Goal: Task Accomplishment & Management: Use online tool/utility

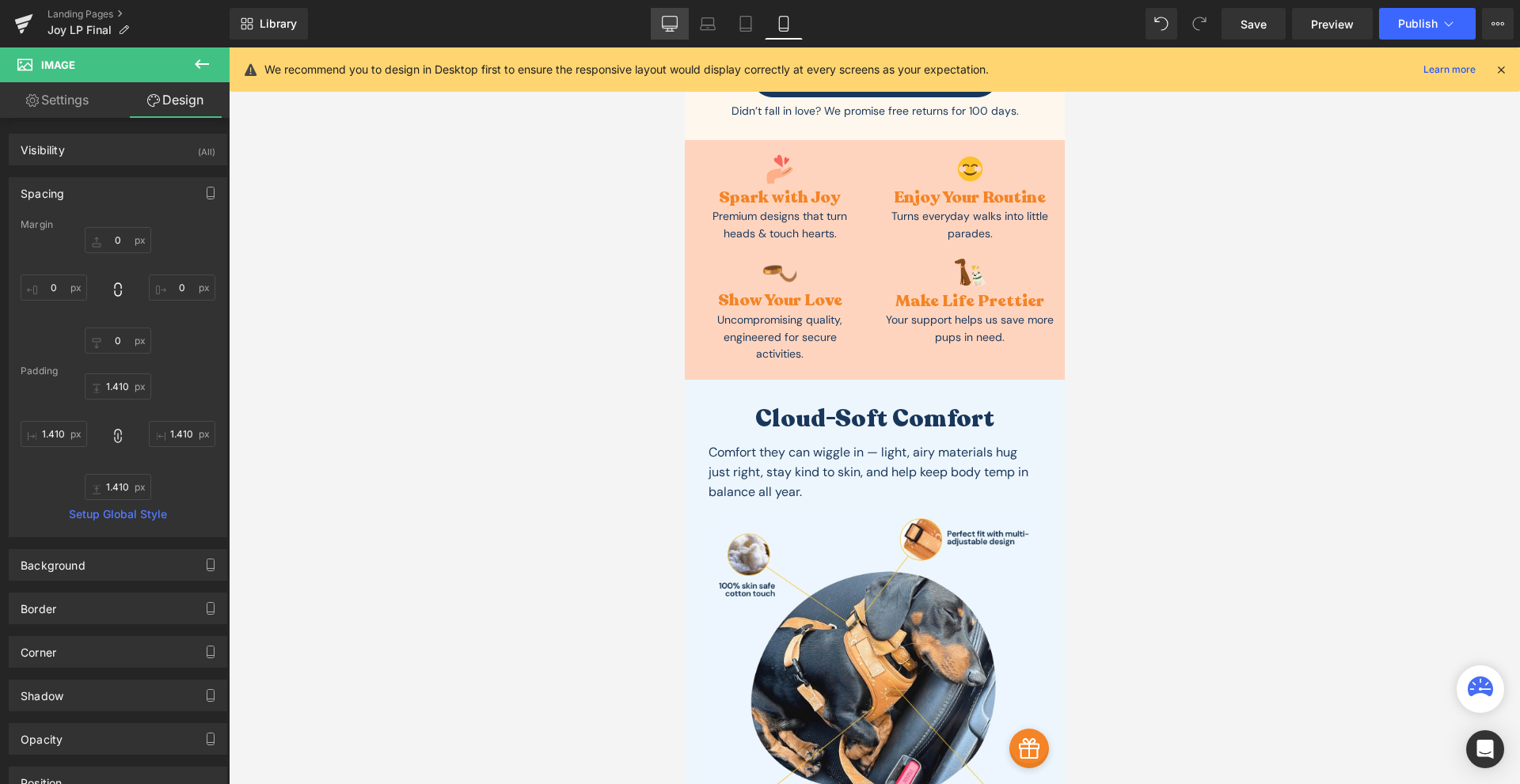
click at [677, 38] on link "Desktop" at bounding box center [669, 24] width 38 height 31
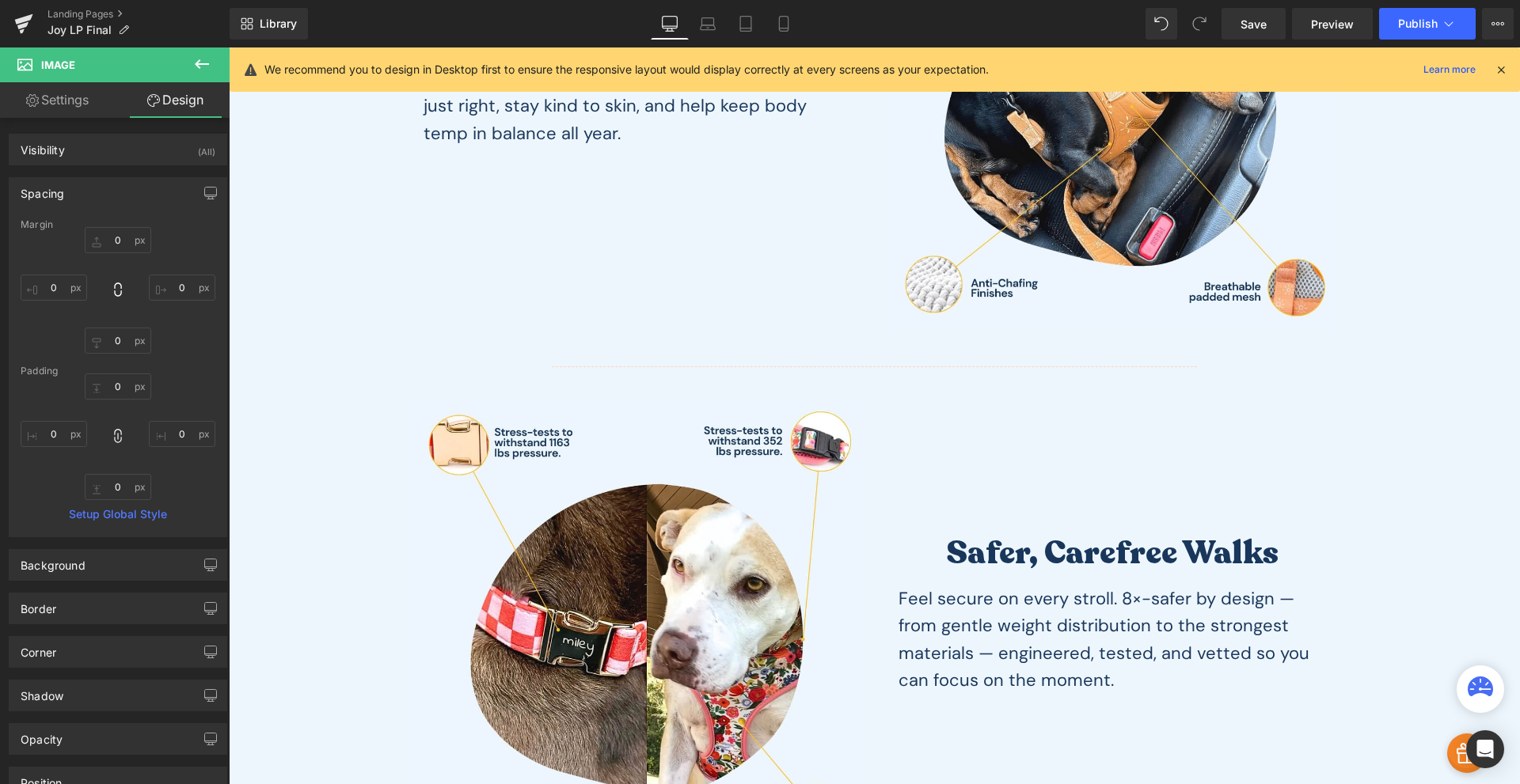
type input "0"
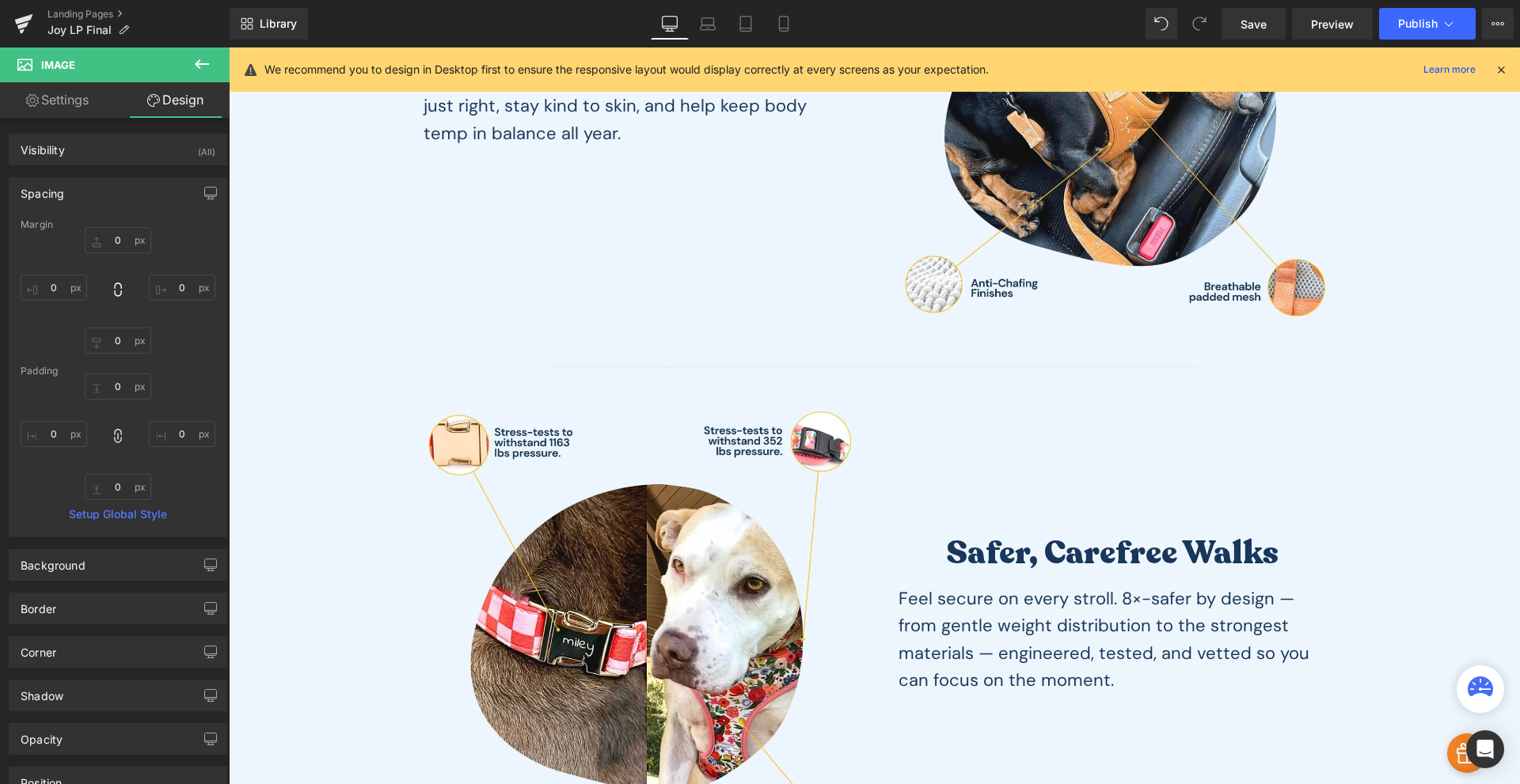
type input "0"
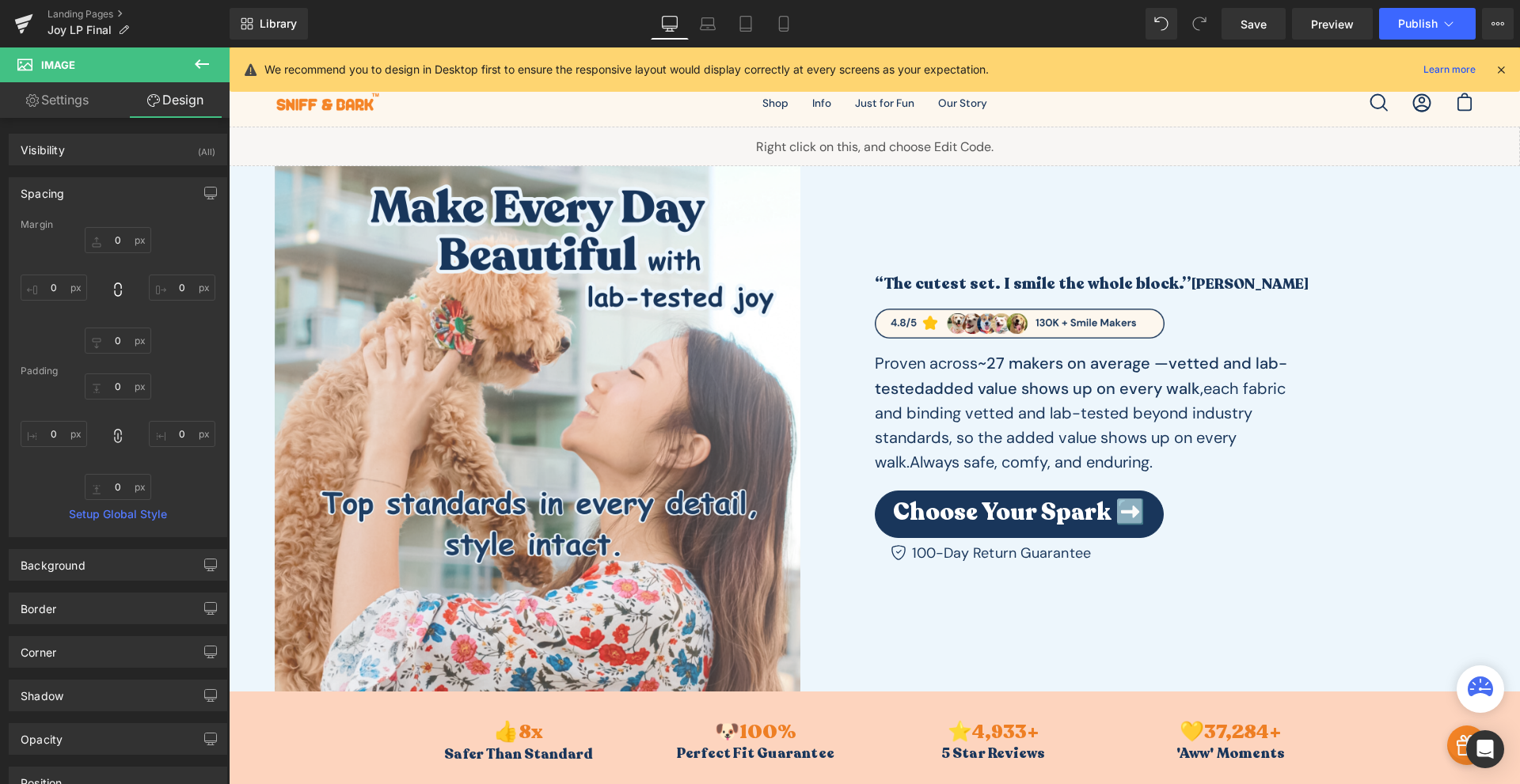
click at [1498, 68] on icon at bounding box center [1501, 70] width 14 height 14
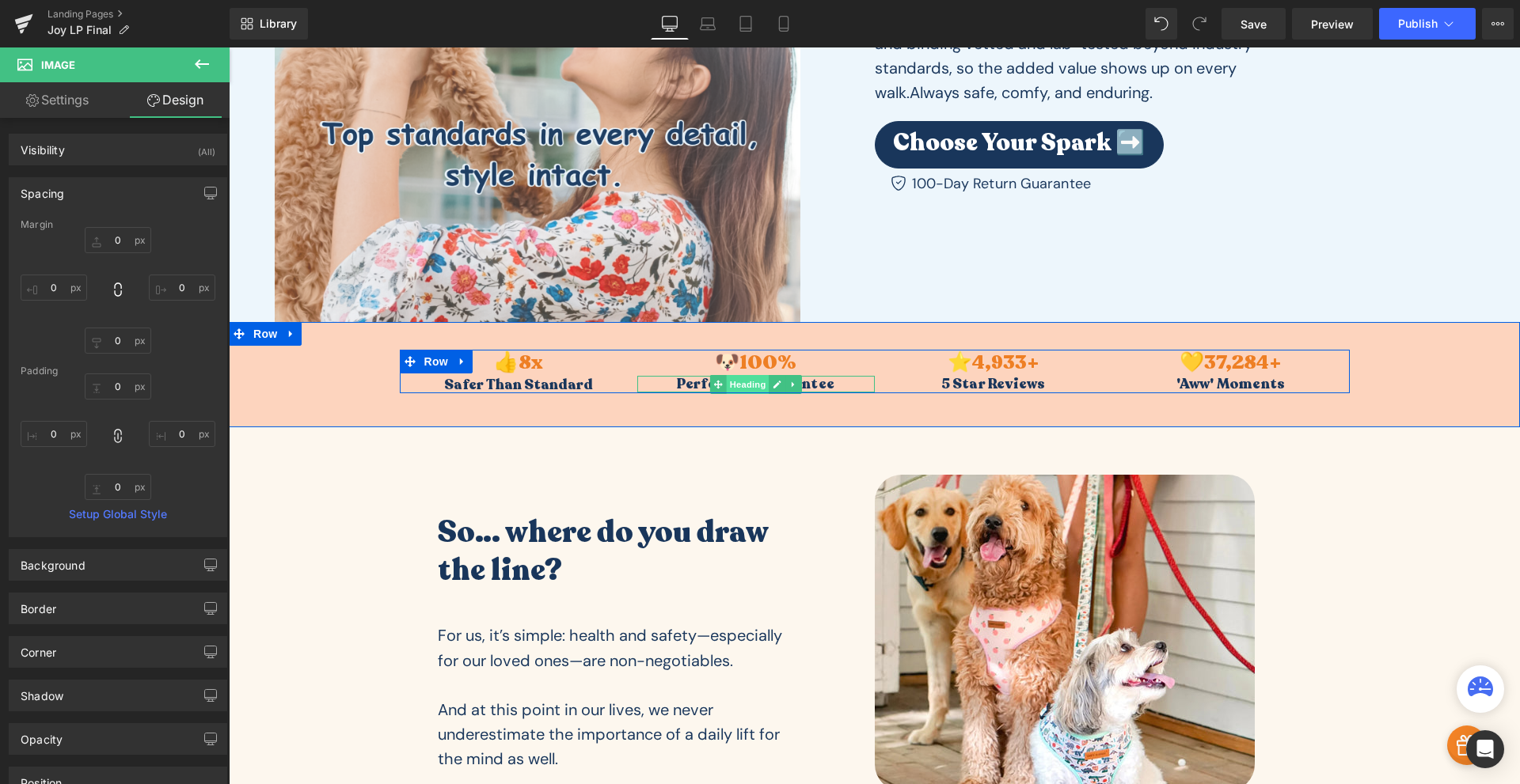
scroll to position [739, 0]
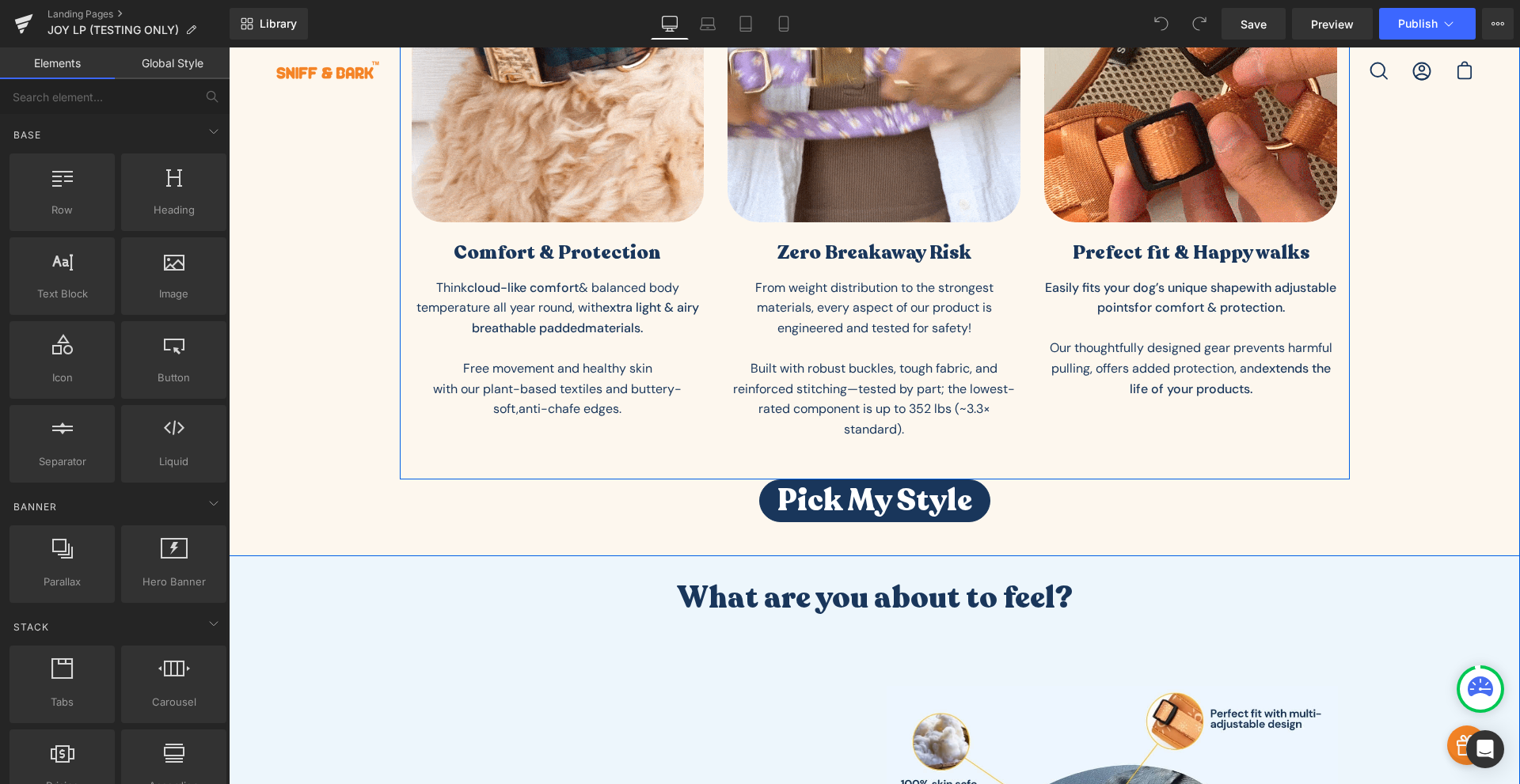
scroll to position [2031, 0]
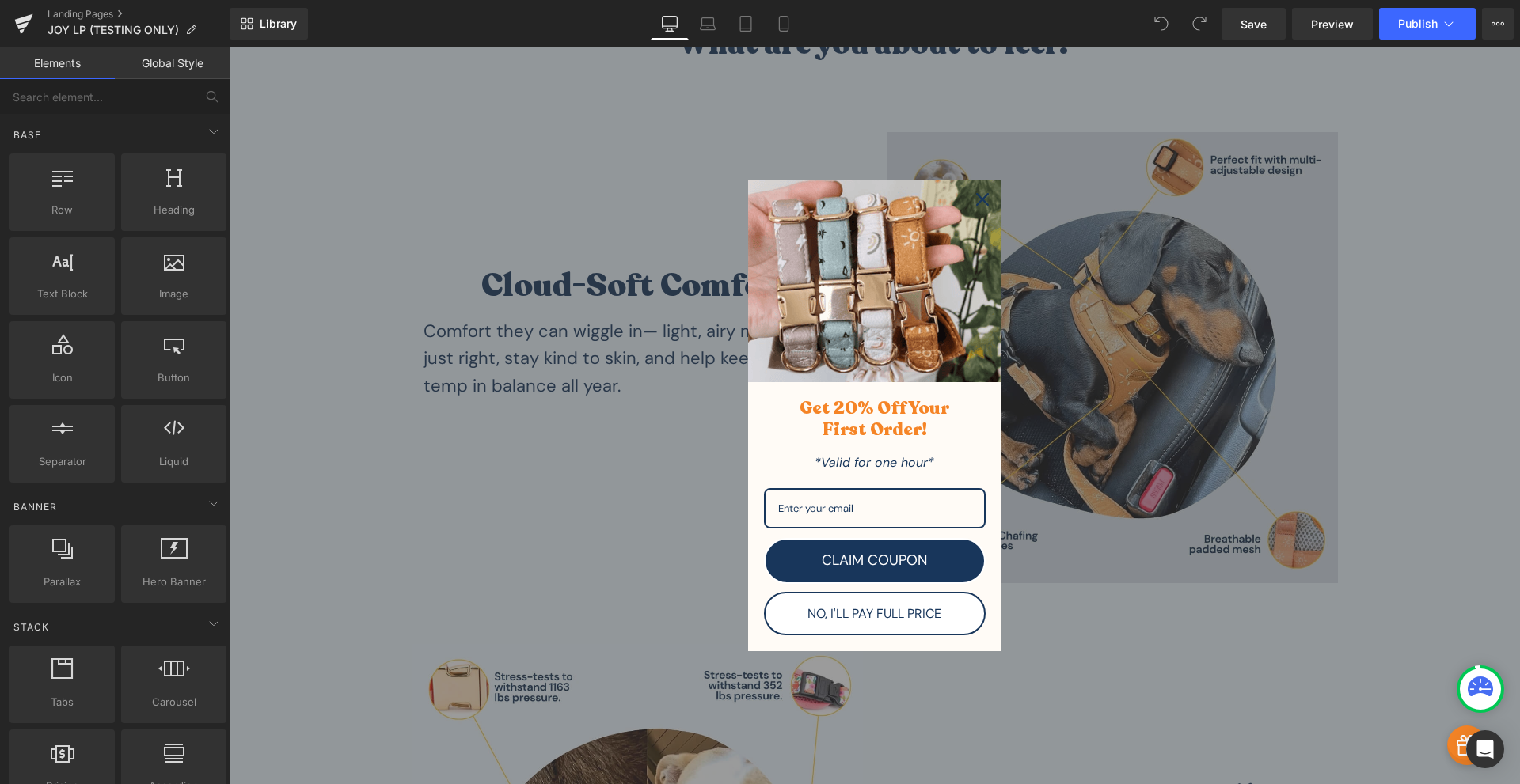
click at [976, 198] on icon "close icon" at bounding box center [982, 199] width 12 height 12
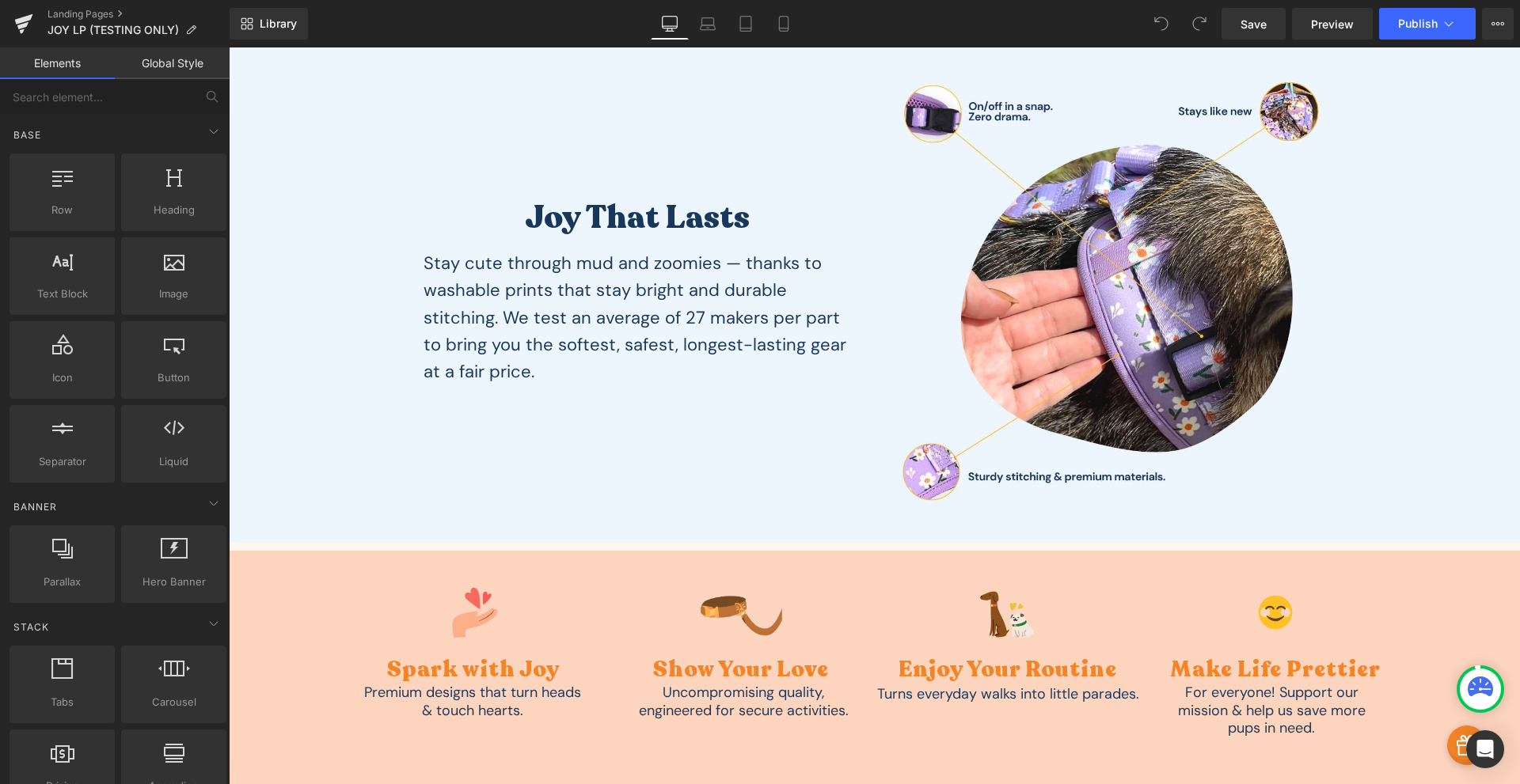
scroll to position [3323, 0]
